Goal: Task Accomplishment & Management: Use online tool/utility

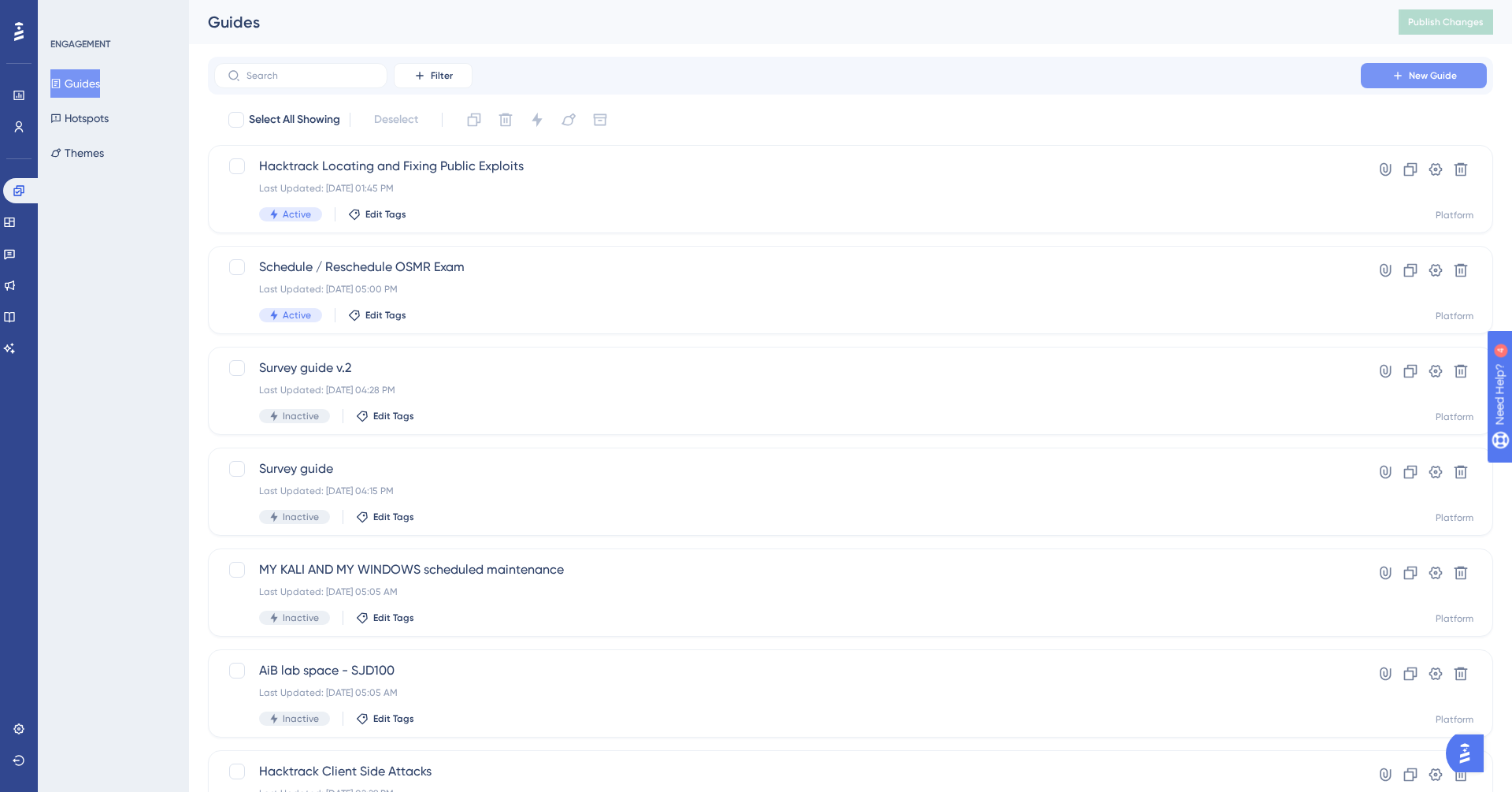
click at [1399, 71] on icon at bounding box center [1397, 76] width 12 height 12
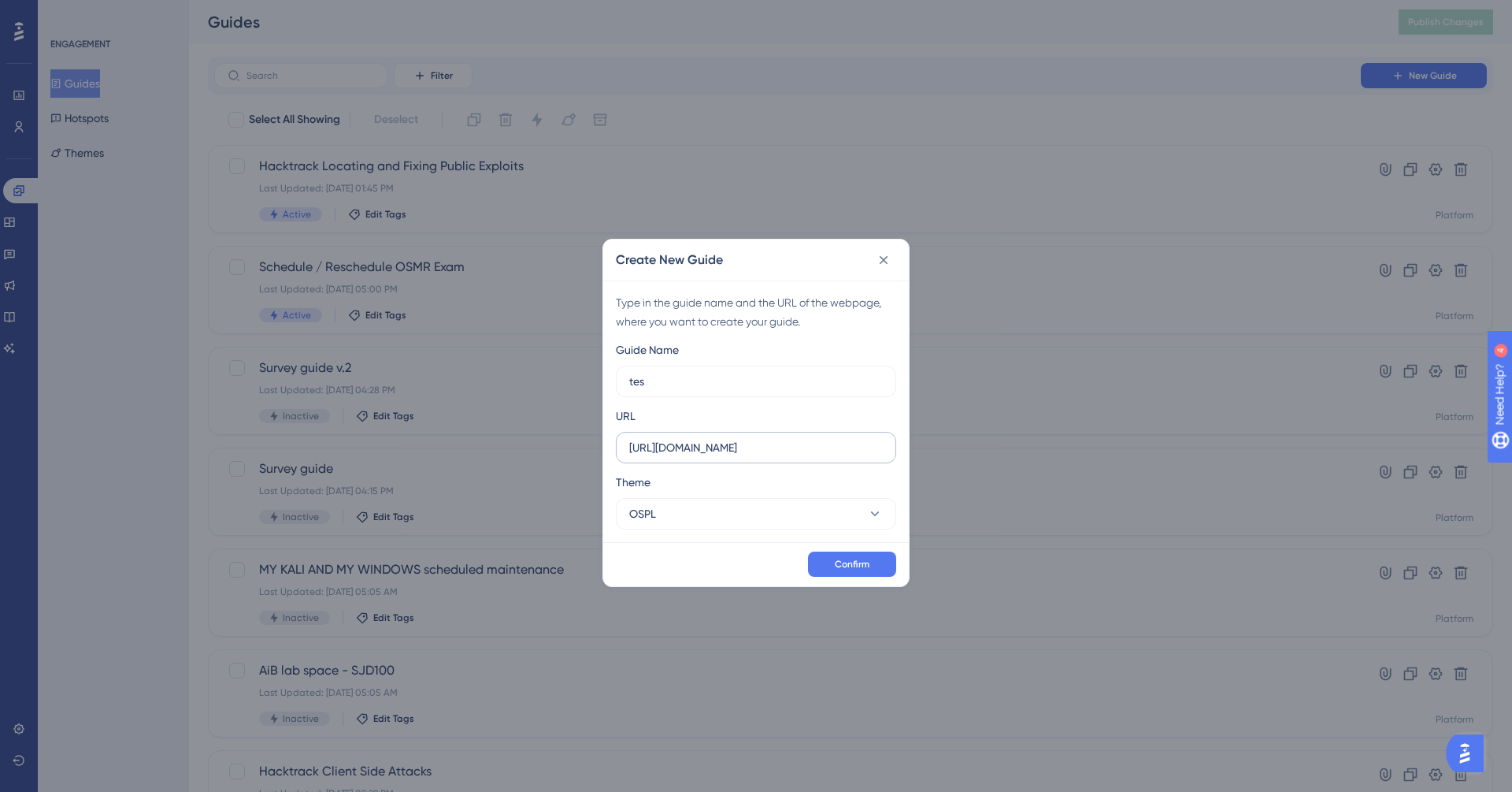
type input "test"
click at [886, 262] on icon at bounding box center [884, 259] width 9 height 9
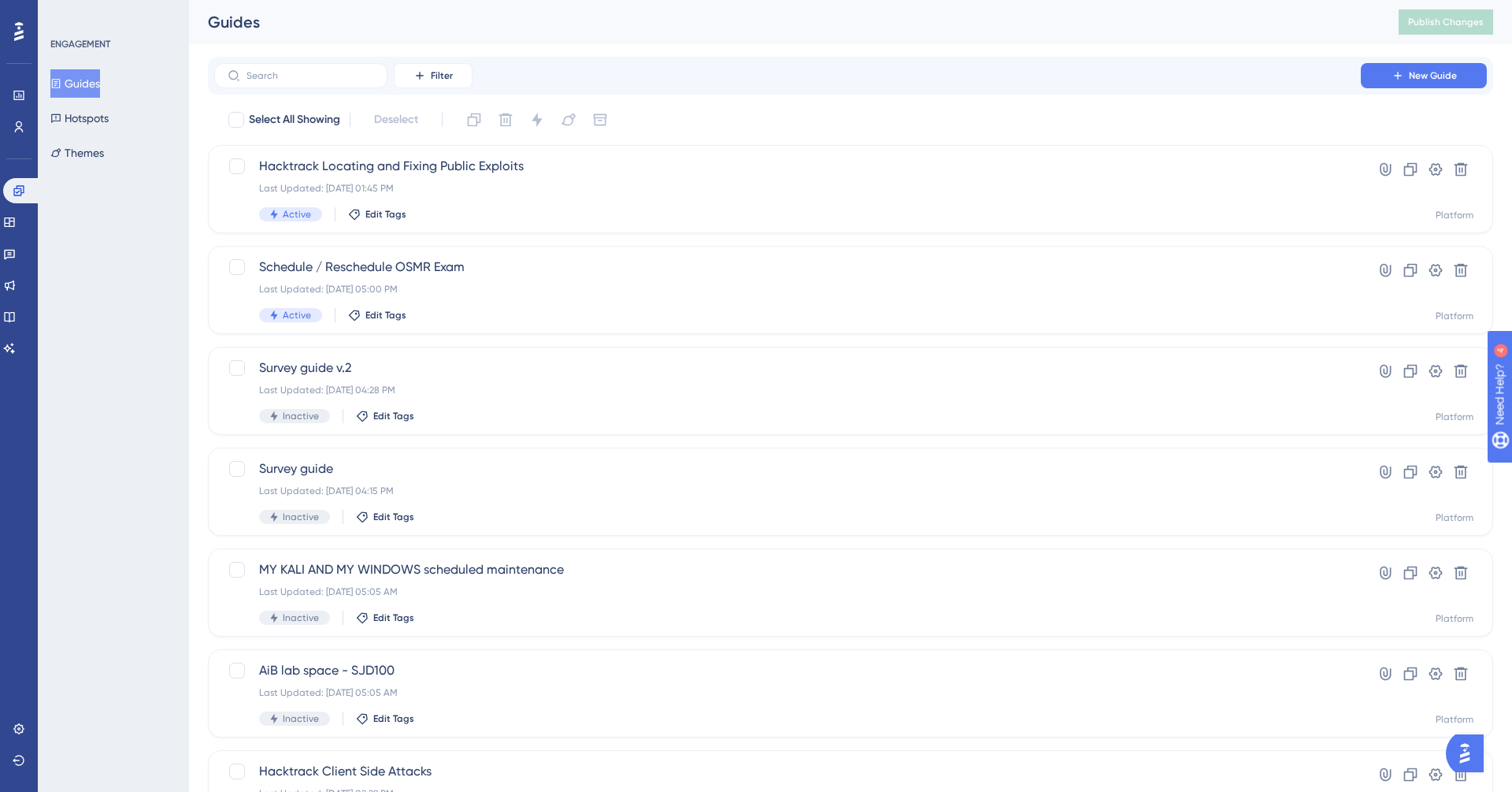
click at [315, 88] on div "Filter New Guide" at bounding box center [850, 76] width 1285 height 38
click at [307, 72] on input "text" at bounding box center [309, 76] width 127 height 11
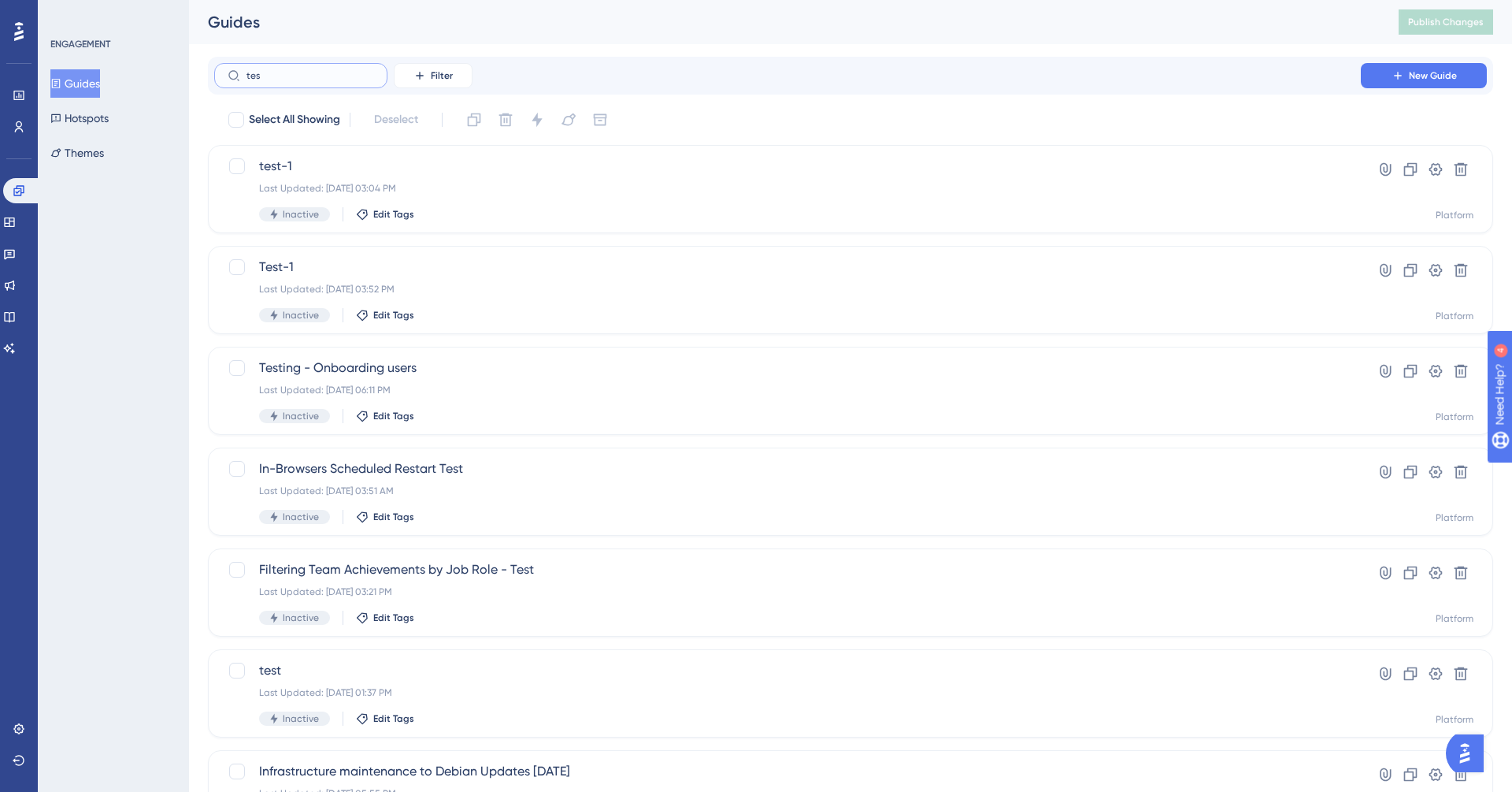
type input "test"
click at [269, 269] on span "Test-1" at bounding box center [787, 267] width 1057 height 19
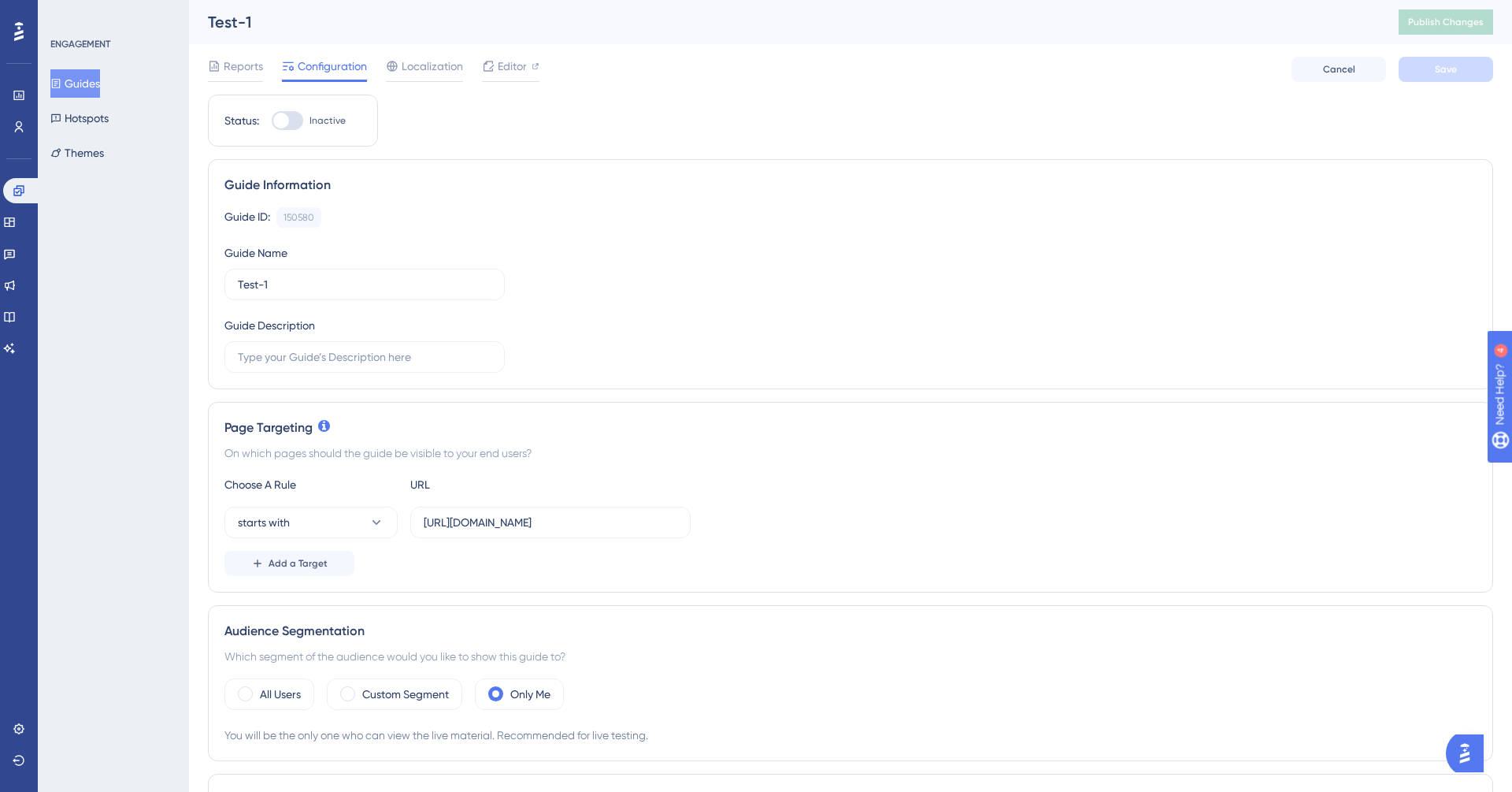
click at [513, 54] on div "Reports Configuration Localization Editor Cancel Save" at bounding box center [850, 69] width 1285 height 50
click at [511, 66] on span "Editor" at bounding box center [511, 67] width 29 height 19
